Goal: Navigation & Orientation: Find specific page/section

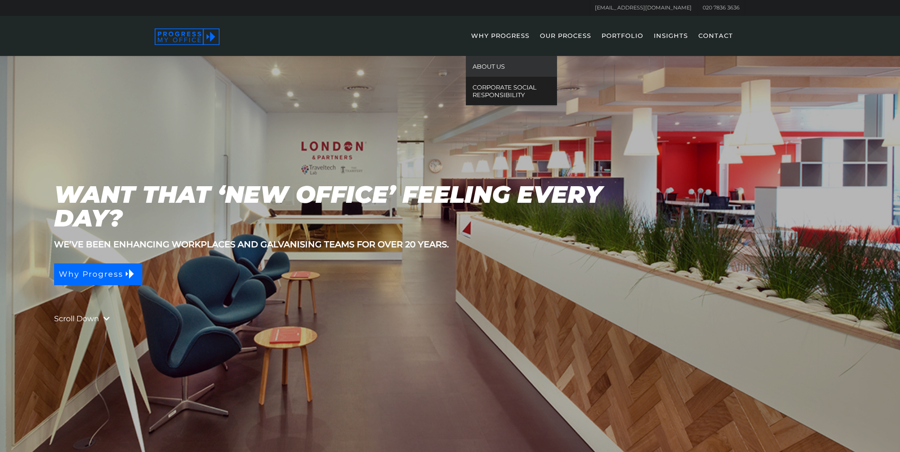
click at [496, 68] on link "ABOUT US" at bounding box center [511, 66] width 91 height 21
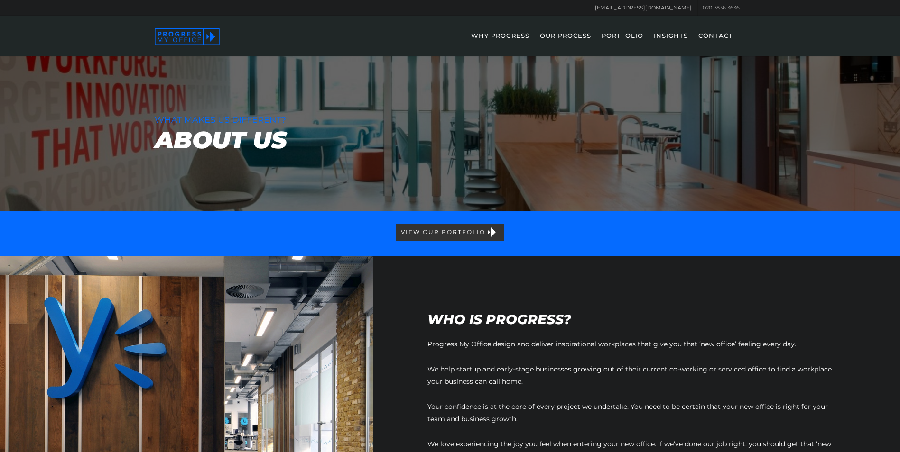
click at [630, 33] on link "PORTFOLIO" at bounding box center [622, 42] width 51 height 28
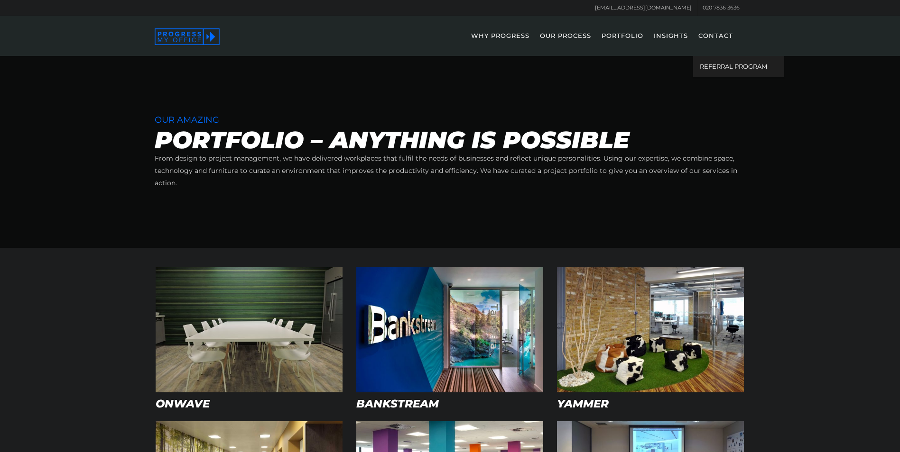
click at [716, 37] on link "CONTACT" at bounding box center [715, 42] width 44 height 28
